Goal: Communication & Community: Answer question/provide support

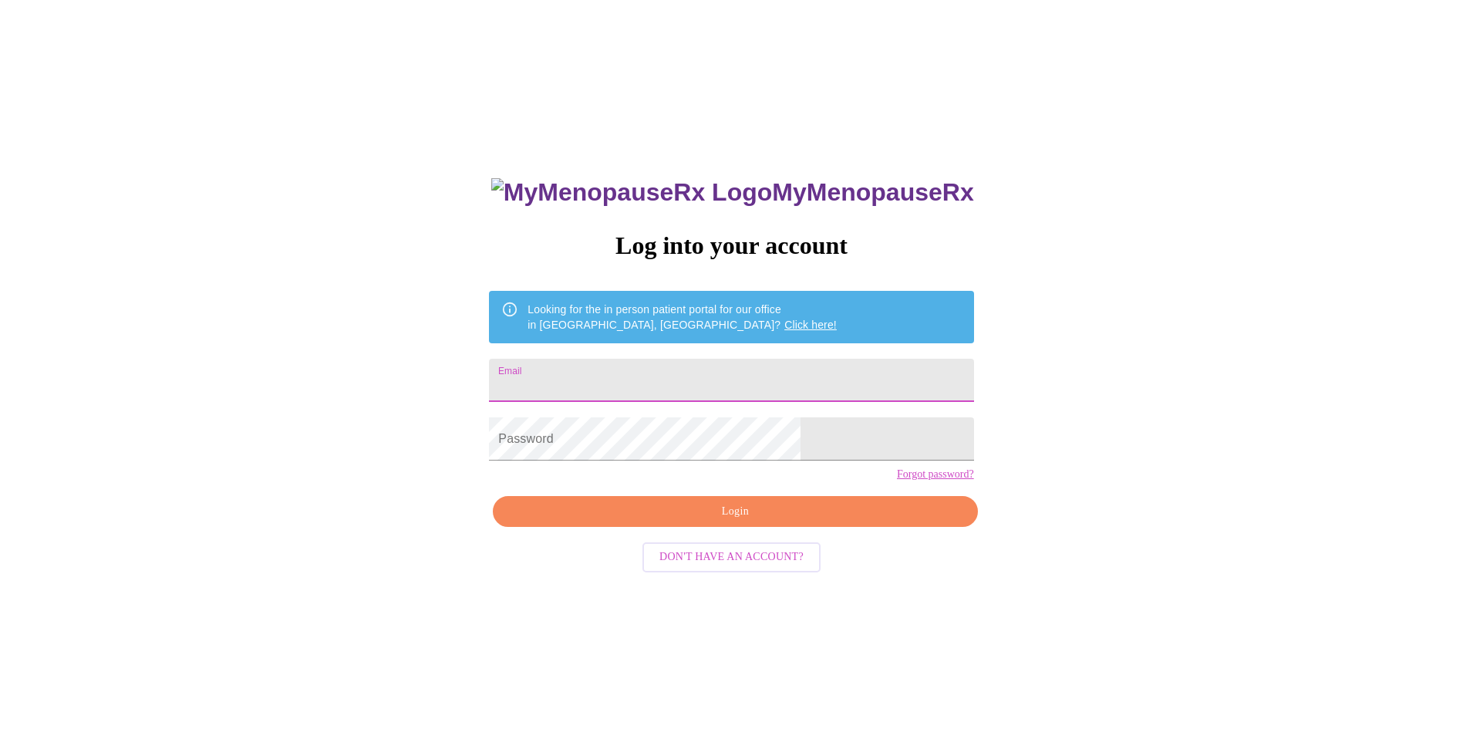
click at [606, 375] on input "Email" at bounding box center [731, 380] width 484 height 43
type input "[EMAIL_ADDRESS][DOMAIN_NAME]"
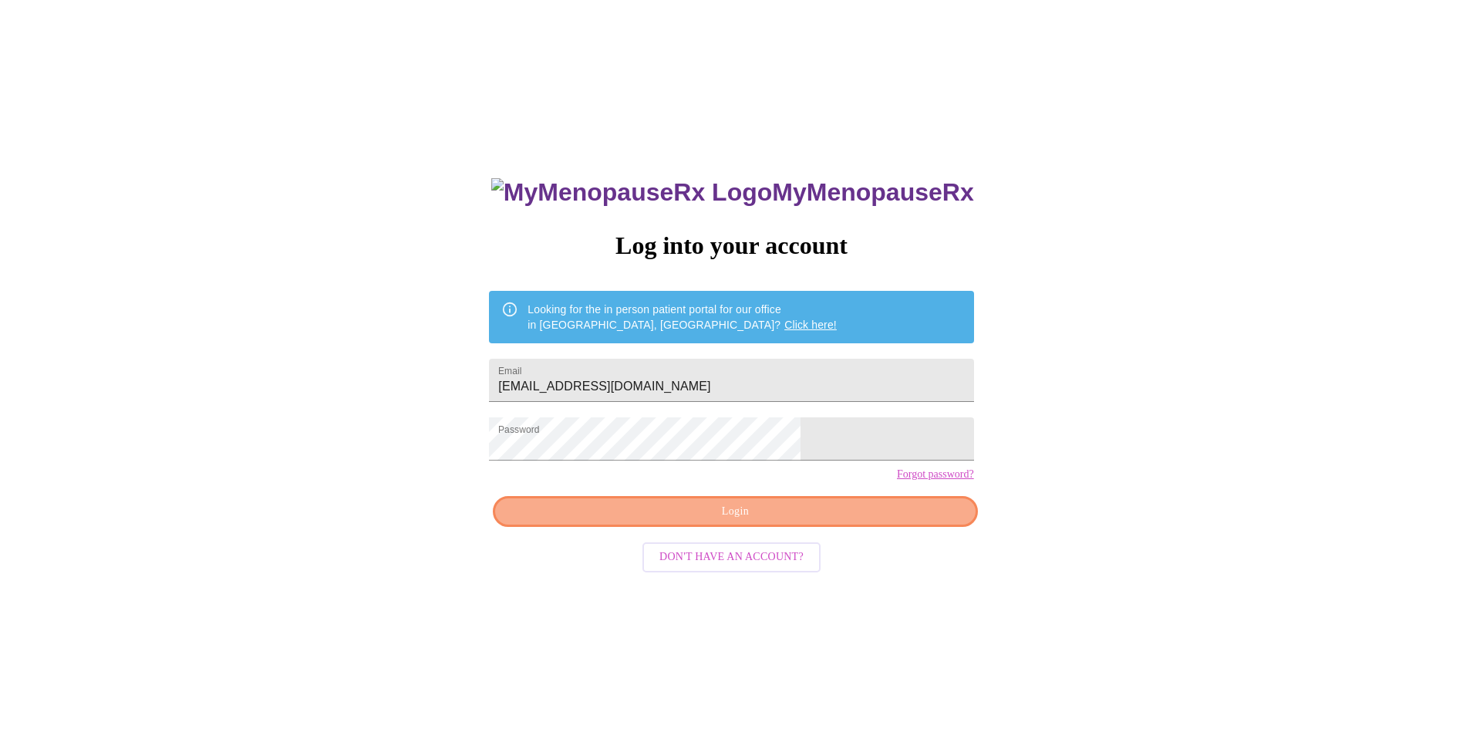
click at [871, 521] on span "Login" at bounding box center [735, 511] width 449 height 19
click at [780, 521] on span "Login" at bounding box center [735, 511] width 449 height 19
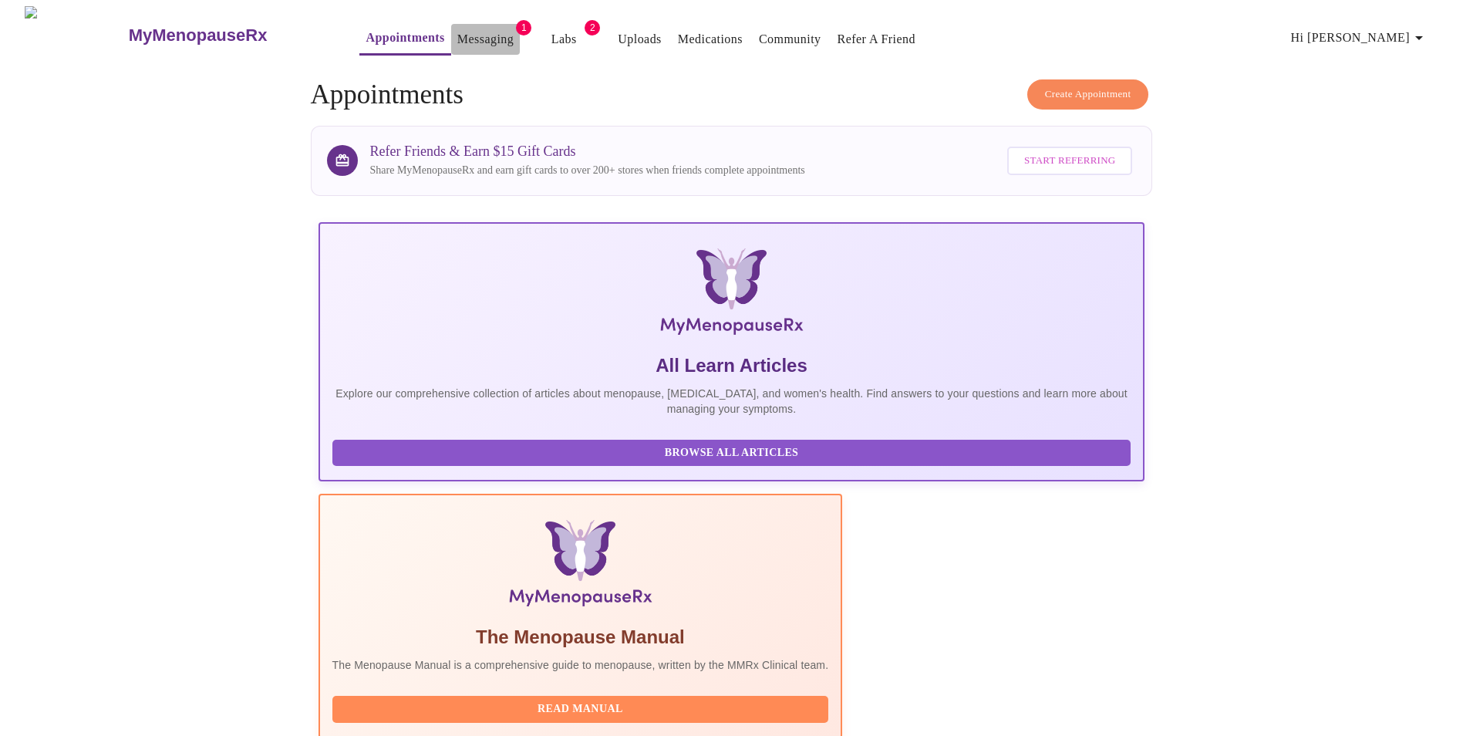
click at [457, 32] on link "Messaging" at bounding box center [485, 40] width 56 height 22
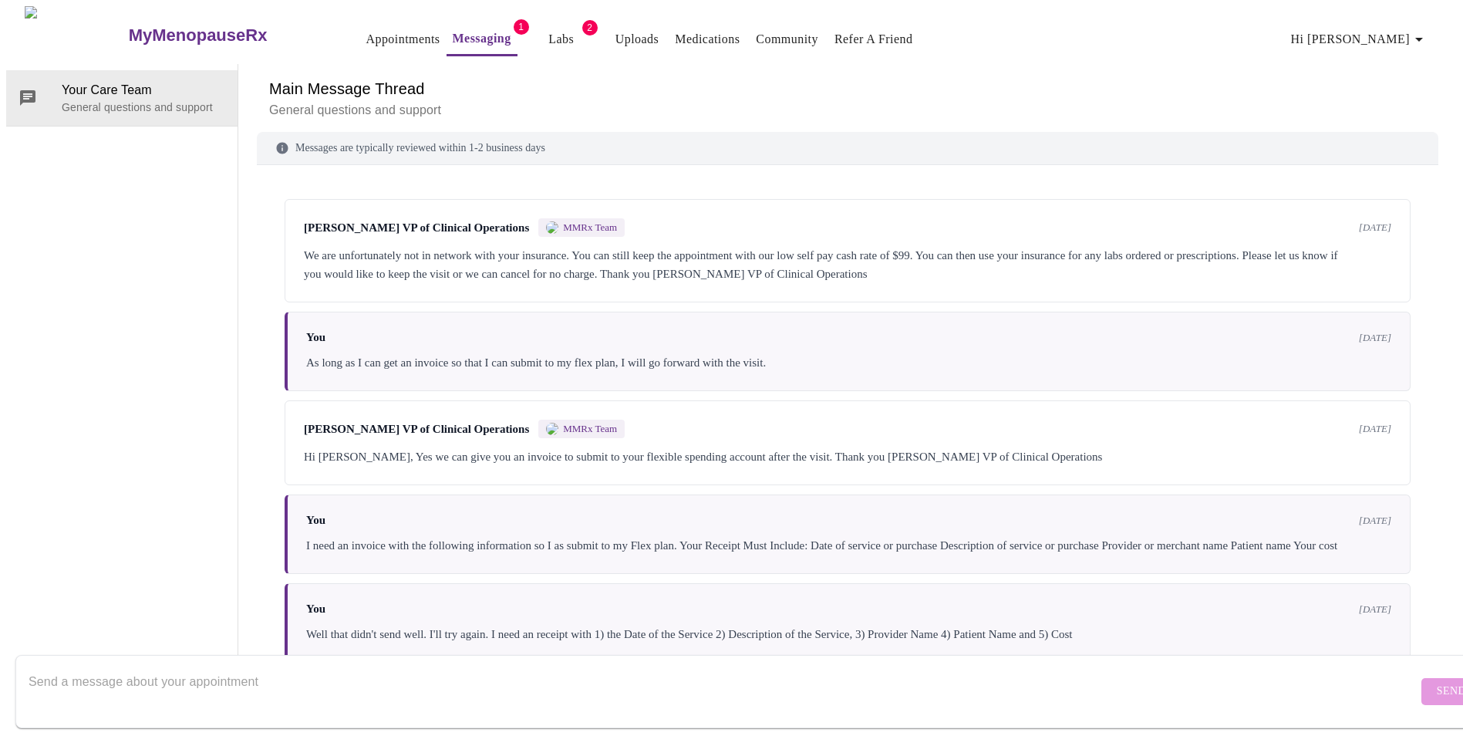
click at [453, 37] on link "Messaging" at bounding box center [482, 39] width 59 height 22
click at [366, 35] on link "Appointments" at bounding box center [403, 40] width 74 height 22
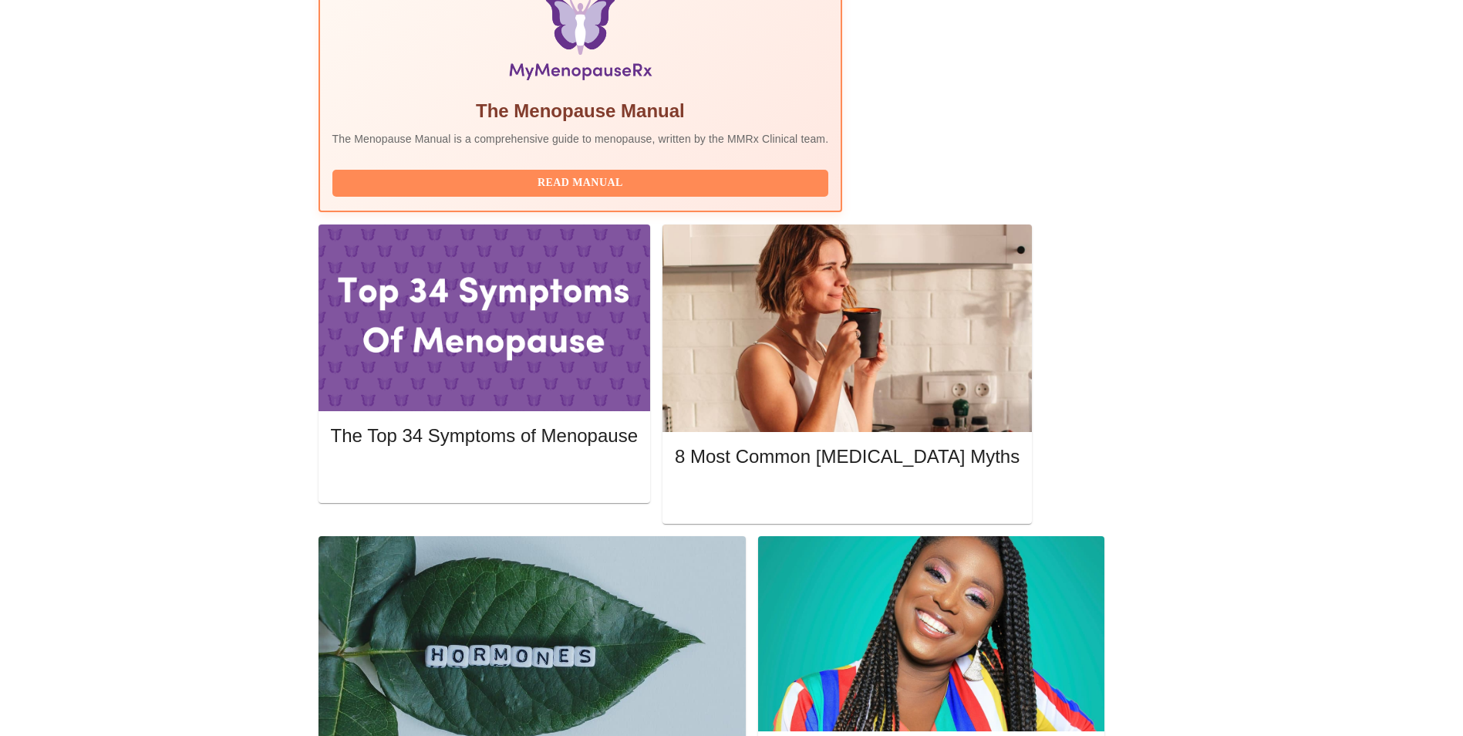
scroll to position [540, 0]
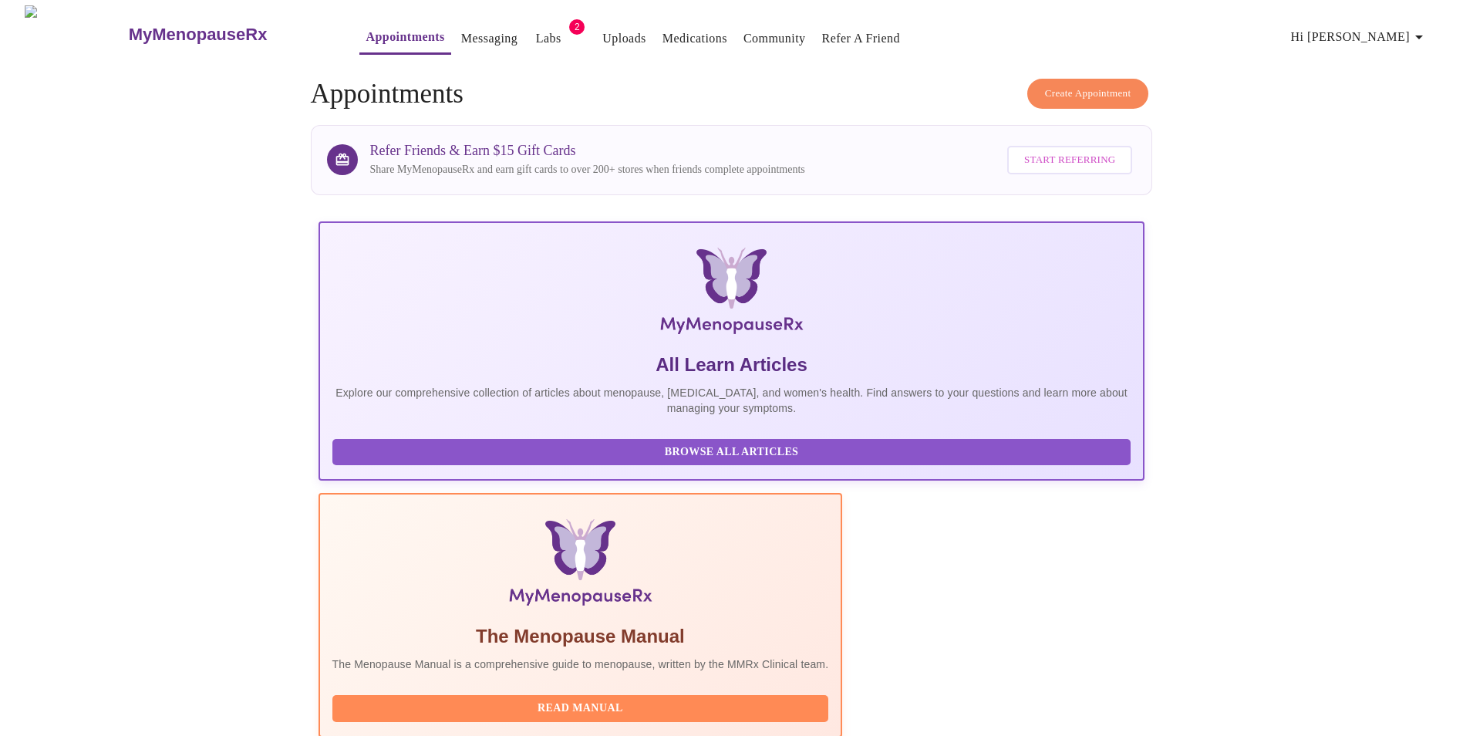
scroll to position [0, 0]
click at [671, 29] on link "Medications" at bounding box center [694, 40] width 65 height 22
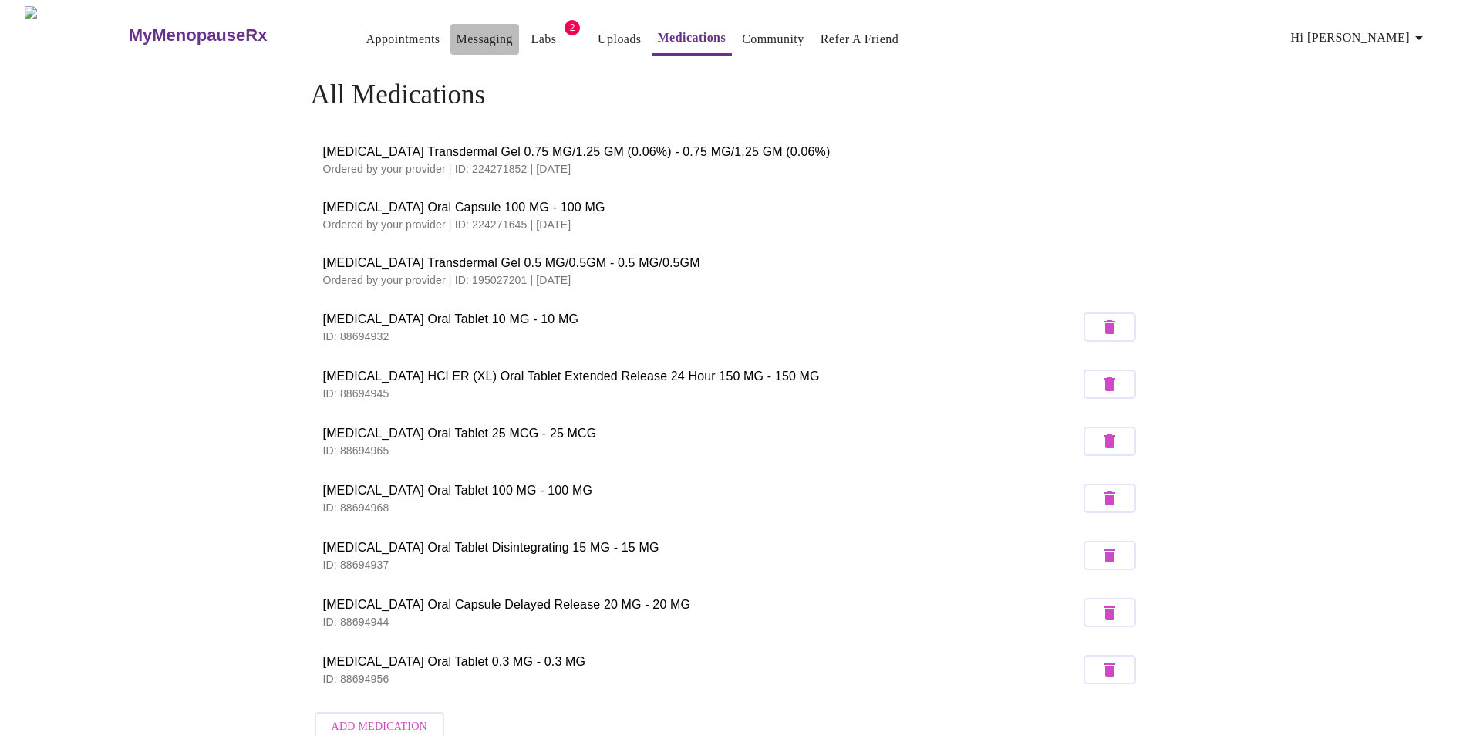
click at [457, 30] on link "Messaging" at bounding box center [485, 40] width 56 height 22
click at [366, 29] on link "Appointments" at bounding box center [403, 40] width 74 height 22
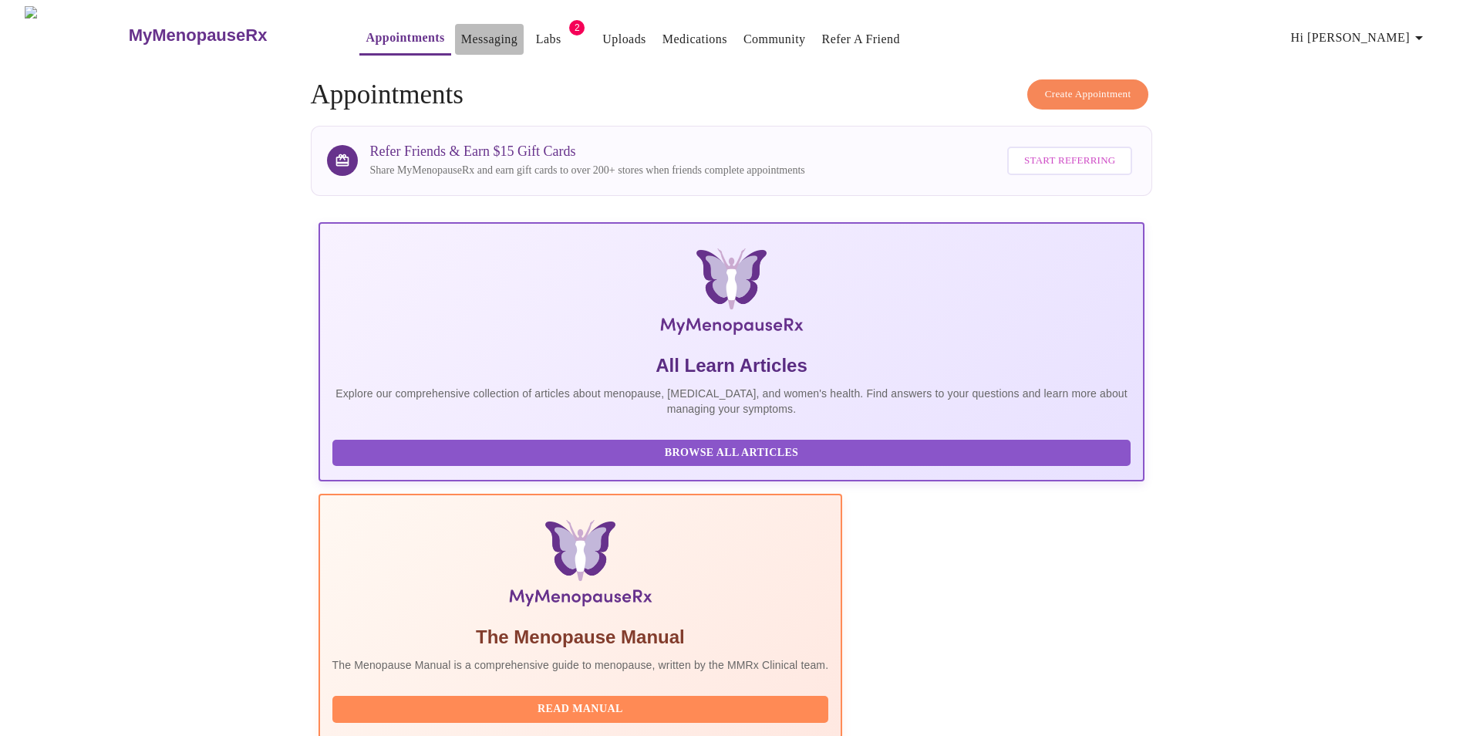
click at [466, 35] on link "Messaging" at bounding box center [489, 40] width 56 height 22
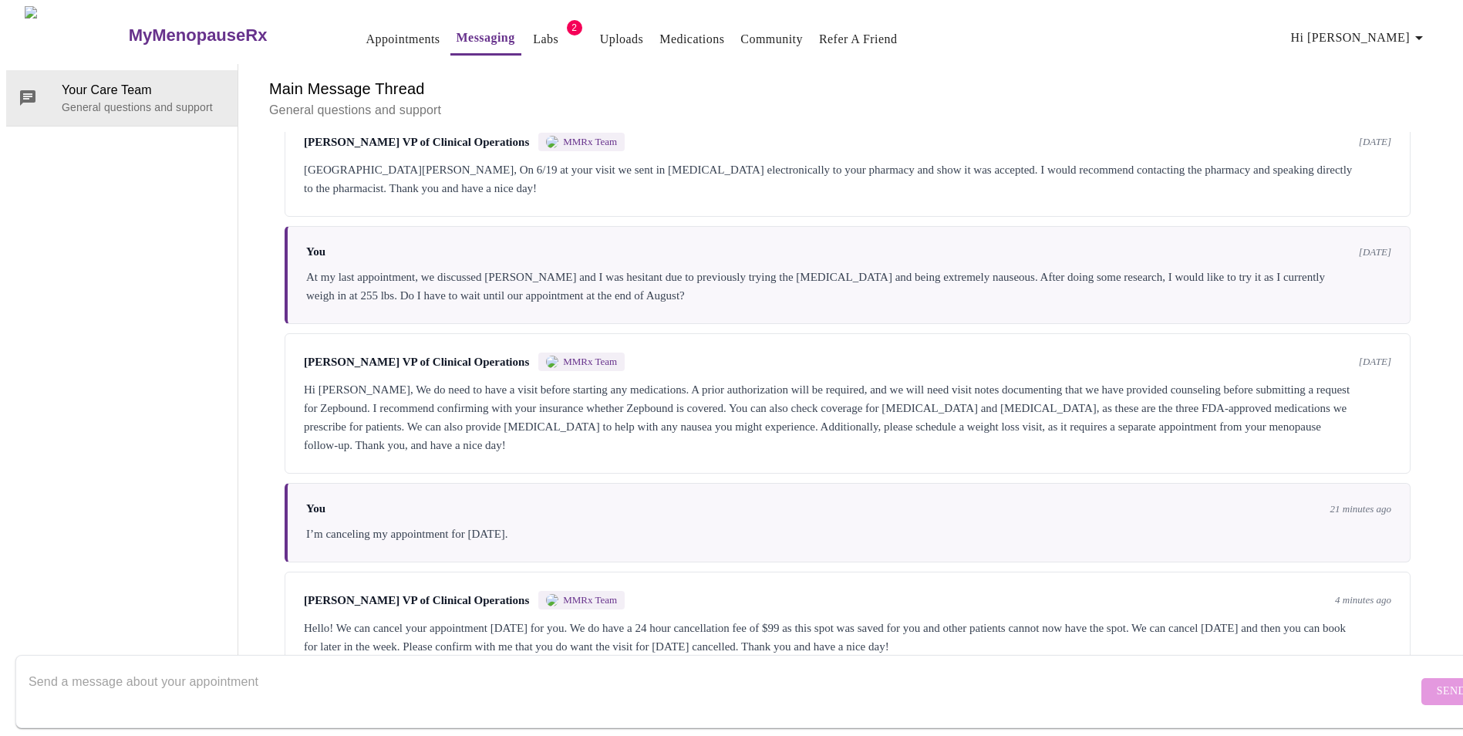
scroll to position [2945, 0]
click at [619, 666] on textarea "Send a message about your appointment" at bounding box center [723, 690] width 1389 height 49
type textarea "Unfortunately, I have a work commitment that I cannot cancel. Is the $99 cancel…"
click at [1437, 682] on span "Send" at bounding box center [1451, 691] width 29 height 19
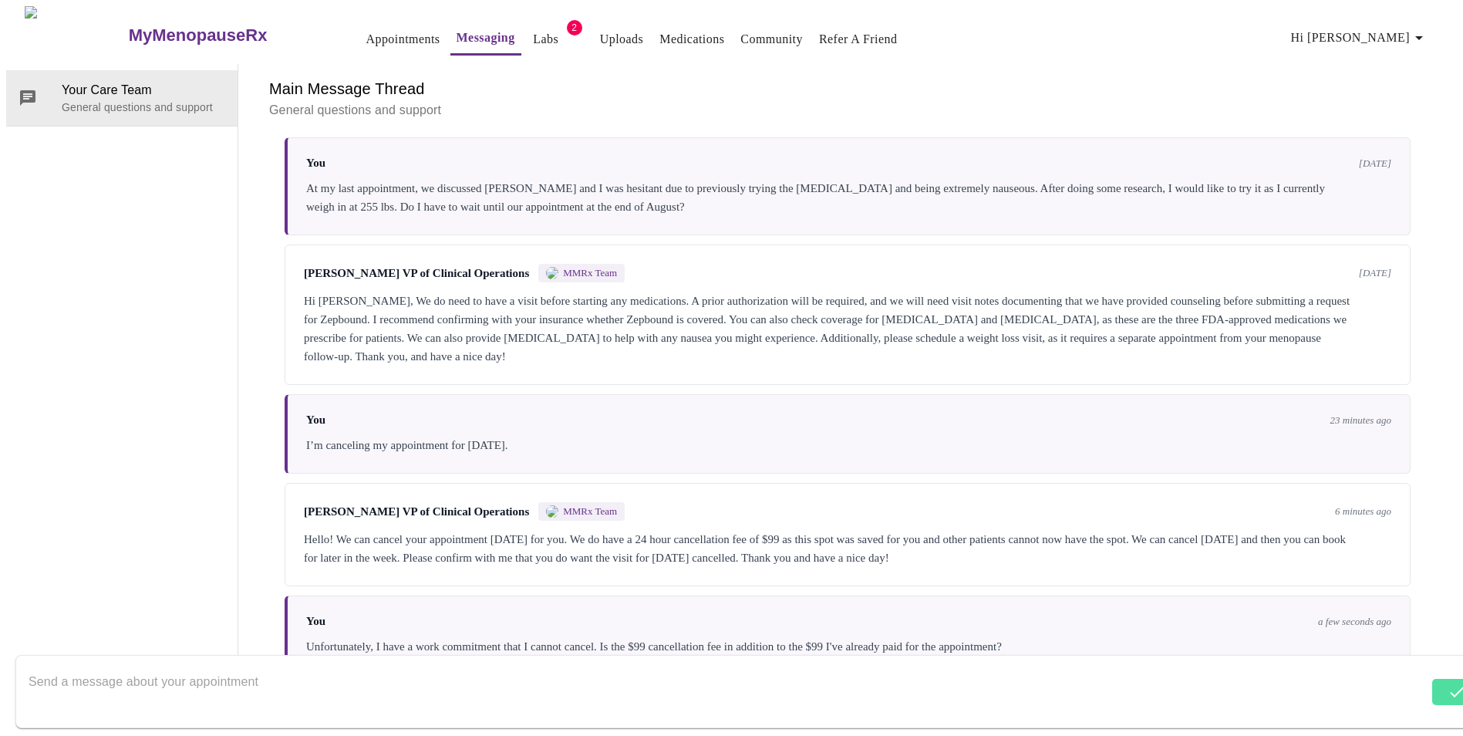
scroll to position [3038, 0]
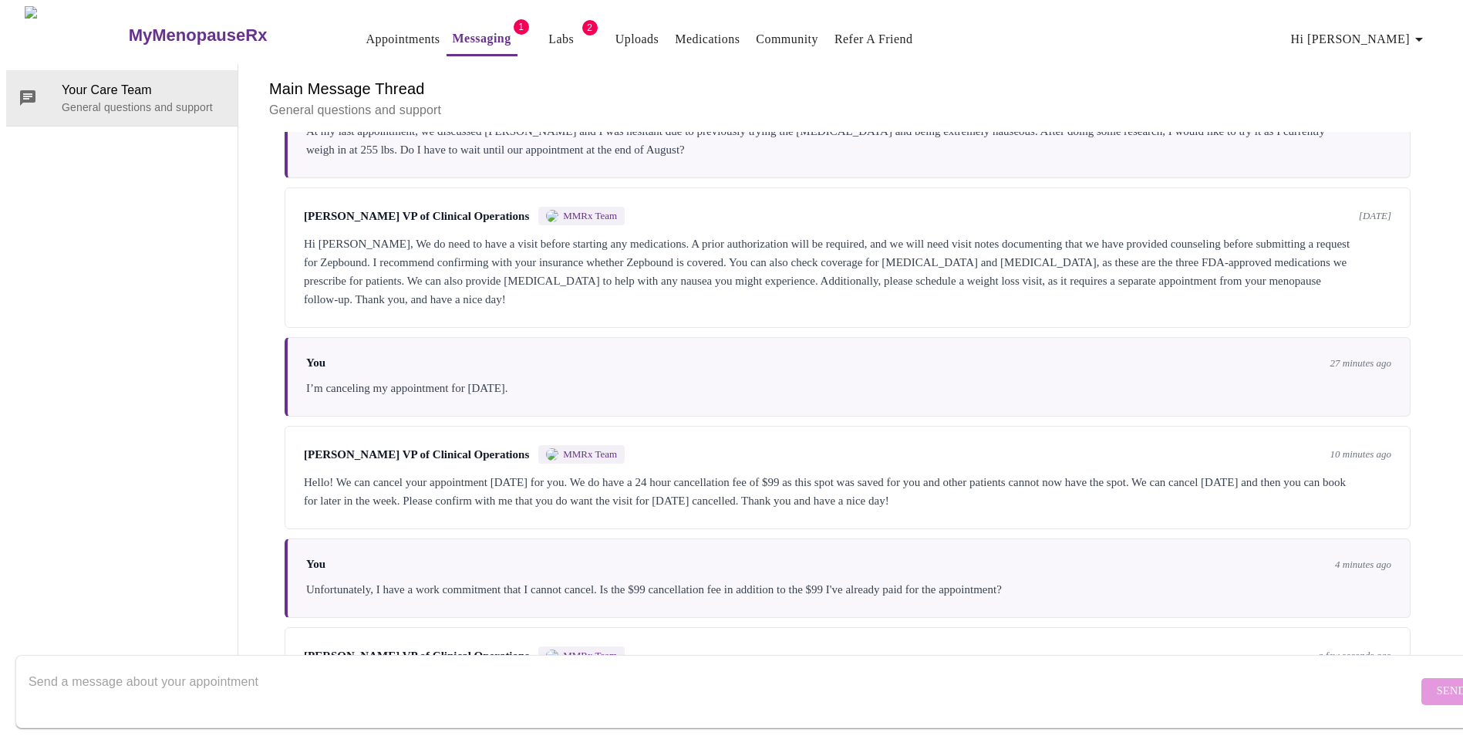
scroll to position [3135, 0]
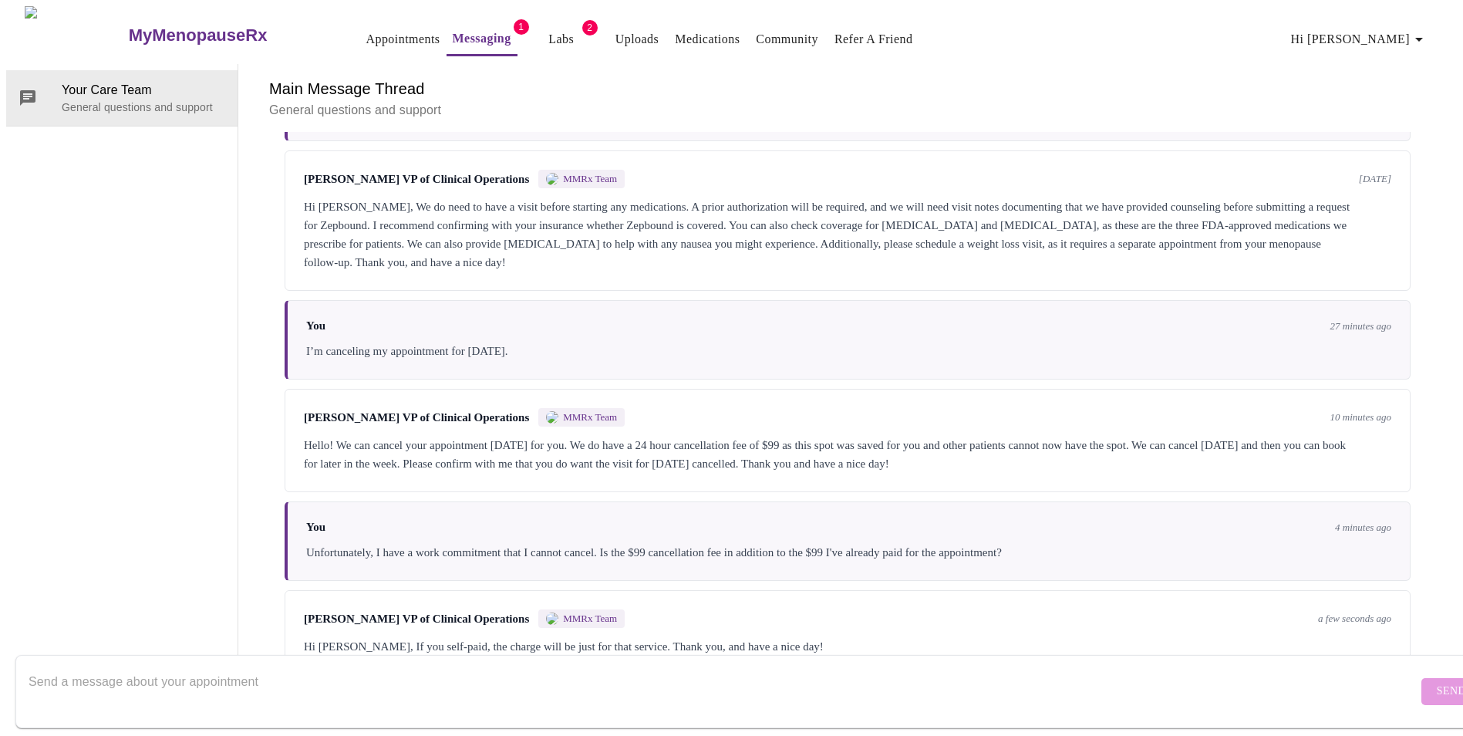
click at [477, 683] on textarea "Send a message about your appointment" at bounding box center [723, 690] width 1389 height 49
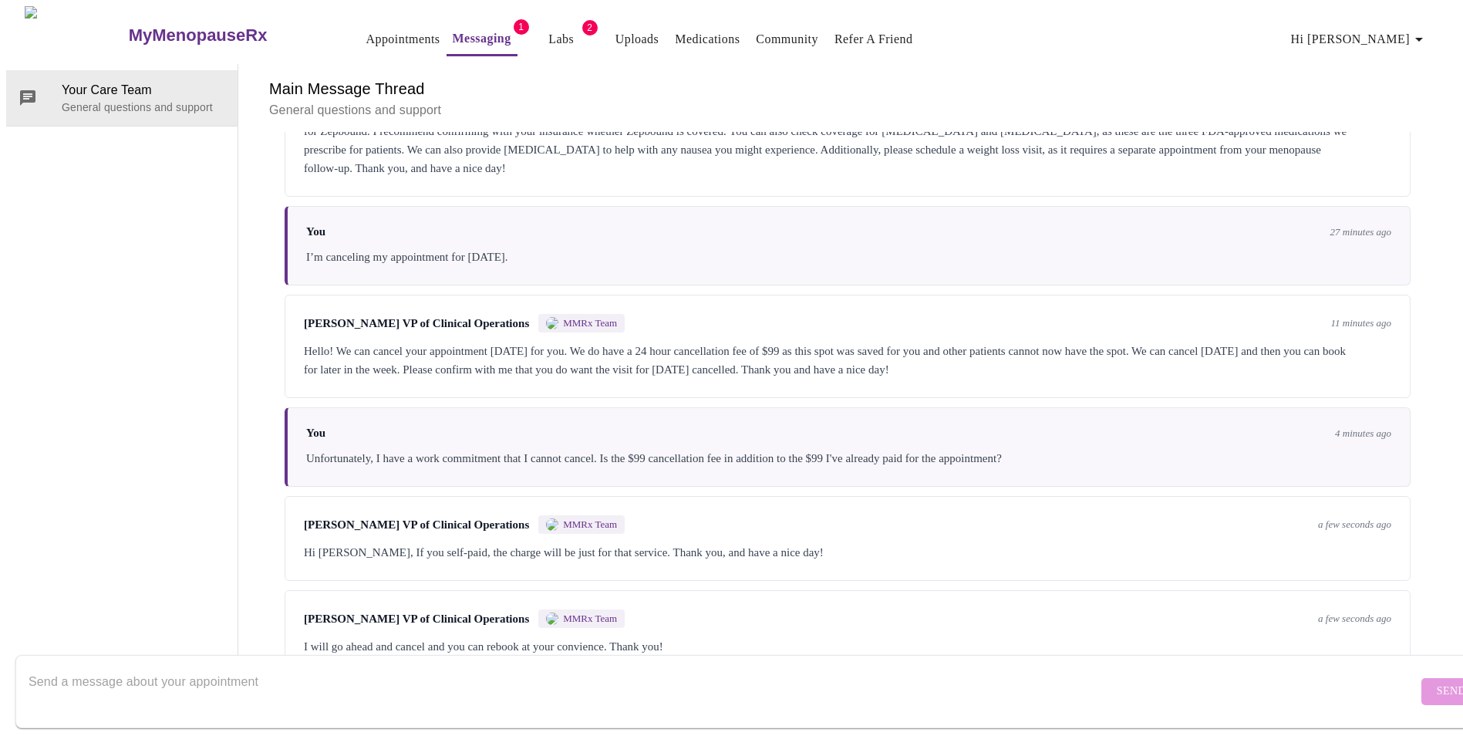
scroll to position [3232, 0]
type textarea "Thank you."
click at [1437, 682] on span "Send" at bounding box center [1451, 691] width 29 height 19
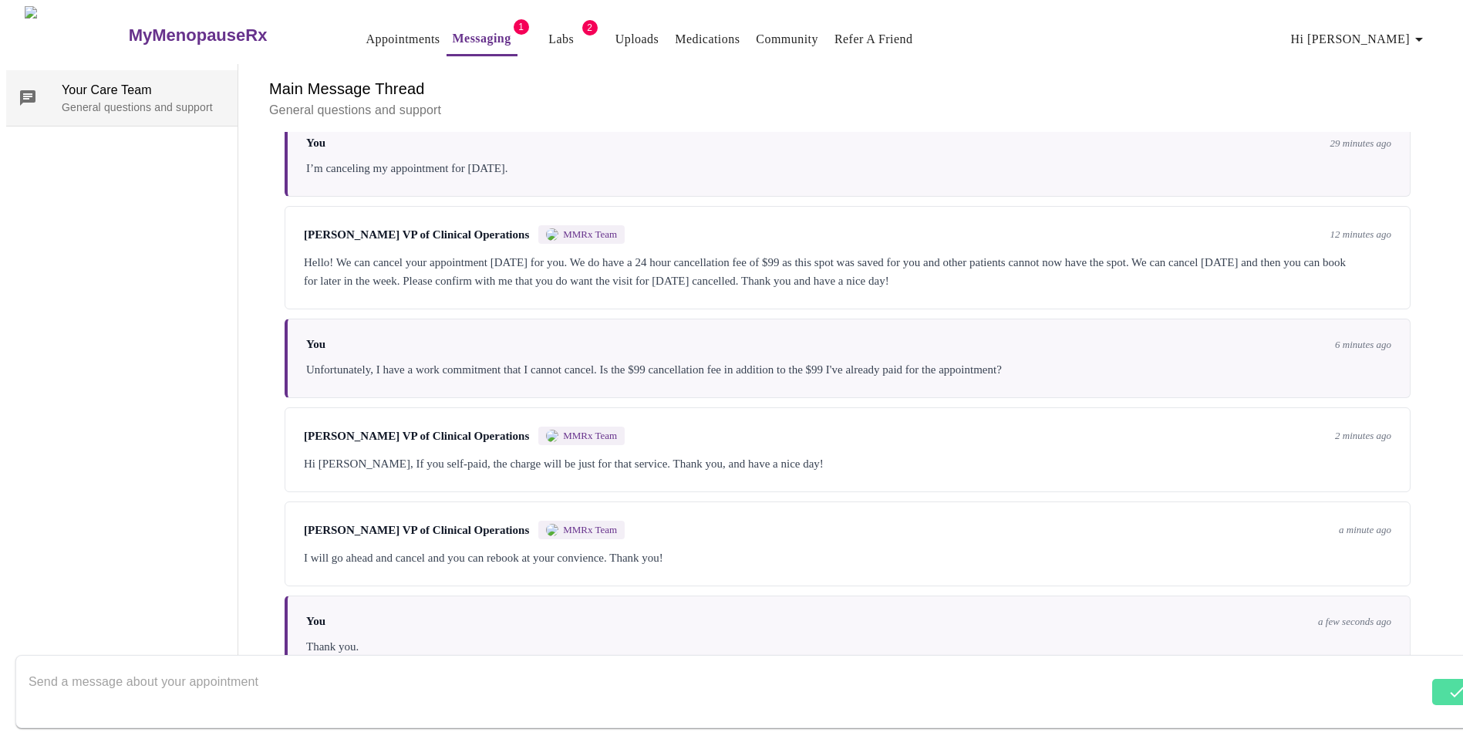
scroll to position [3325, 0]
